Goal: Navigation & Orientation: Understand site structure

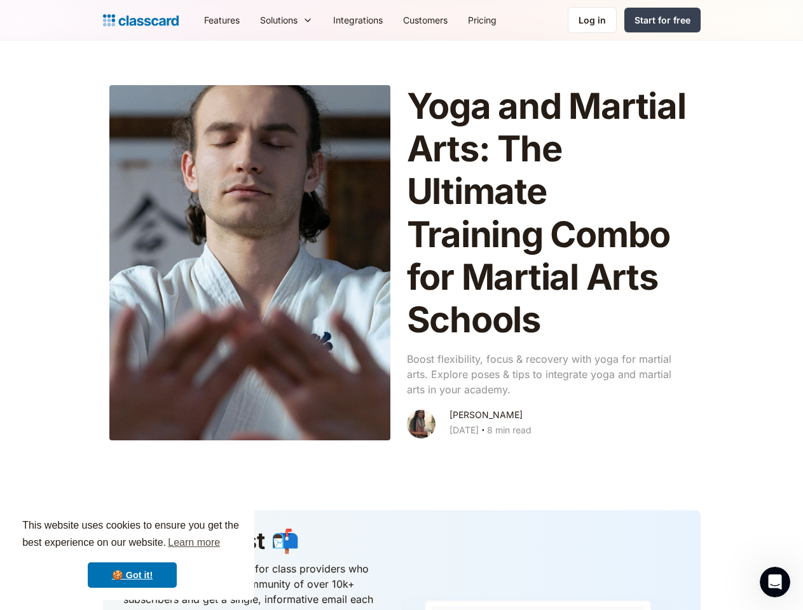
click at [132, 553] on div "This website uses cookies to ensure you get the best experience on our website.…" at bounding box center [132, 553] width 244 height 94
click at [447, 20] on nav "Features Resources Blog The latest industry news, updates and info. Customer st…" at bounding box center [447, 20] width 506 height 29
click at [260, 20] on div "Solutions" at bounding box center [278, 19] width 37 height 13
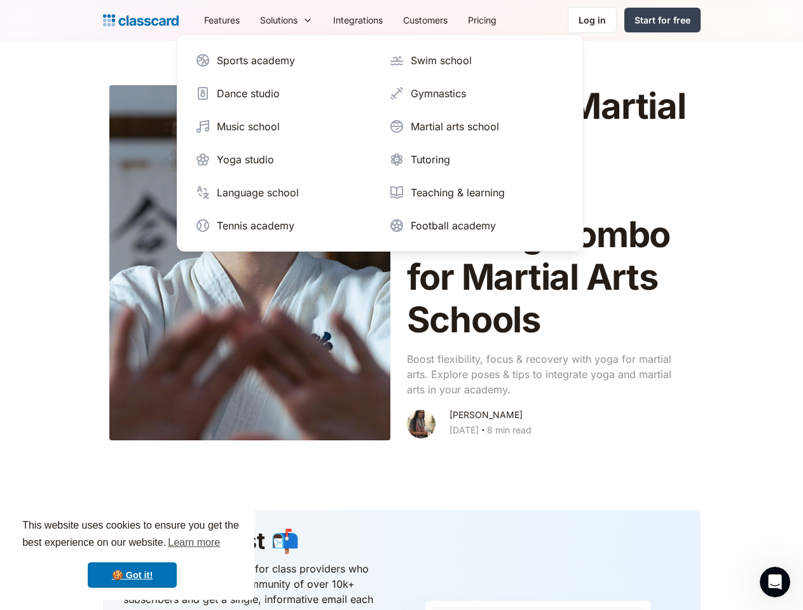
click at [775, 582] on icon "Open Intercom Messenger" at bounding box center [774, 582] width 21 height 21
